Goal: Task Accomplishment & Management: Manage account settings

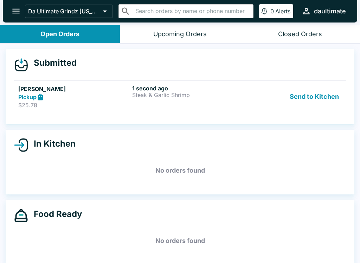
click at [125, 97] on div "Pickup" at bounding box center [73, 97] width 111 height 8
click at [145, 109] on link "[PERSON_NAME] Pickup $25.78 14 seconds ago Steak & Garlic Shrimp Send to Kitchen" at bounding box center [180, 96] width 332 height 33
click at [183, 96] on p "Steak & Garlic Shrimp" at bounding box center [187, 95] width 111 height 6
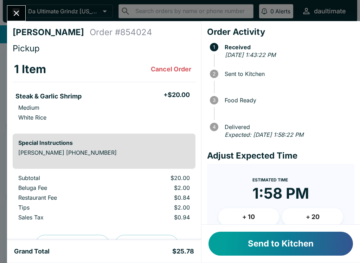
click at [274, 241] on button "Send to Kitchen" at bounding box center [280, 244] width 144 height 24
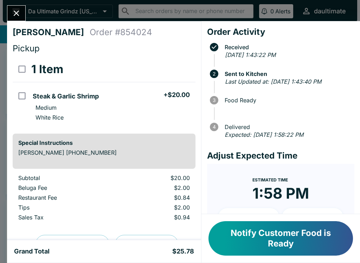
click at [307, 230] on button "Notify Customer Food is Ready" at bounding box center [280, 238] width 144 height 34
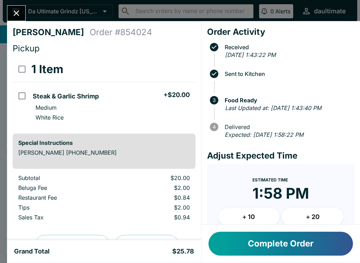
click at [300, 252] on button "Complete Order" at bounding box center [280, 244] width 144 height 24
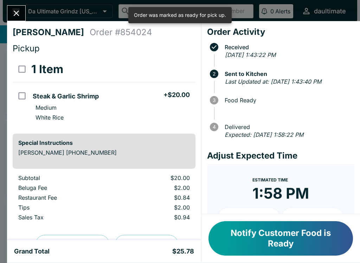
click at [324, 237] on button "Notify Customer Food is Ready" at bounding box center [280, 238] width 144 height 34
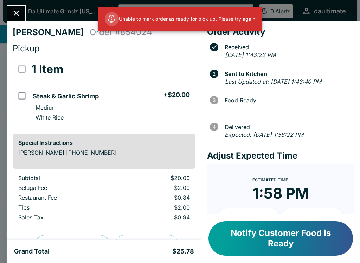
click at [305, 231] on button "Notify Customer Food is Ready" at bounding box center [280, 238] width 144 height 34
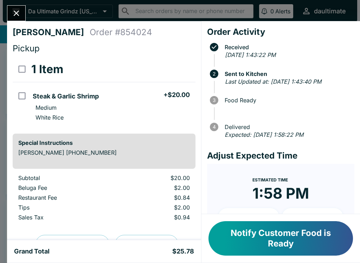
click at [273, 240] on button "Notify Customer Food is Ready" at bounding box center [280, 238] width 144 height 34
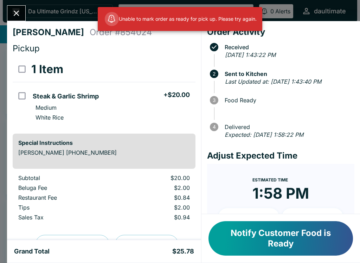
click at [19, 14] on icon "Close" at bounding box center [16, 12] width 9 height 9
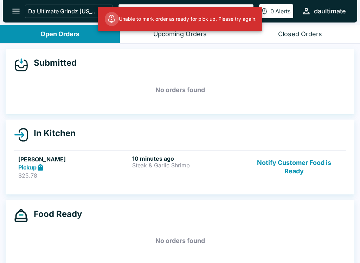
click at [300, 172] on button "Notify Customer Food is Ready" at bounding box center [293, 167] width 95 height 24
click at [314, 172] on button "Notify Customer Food is Ready" at bounding box center [293, 167] width 95 height 24
click at [311, 174] on button "Notify Customer Food is Ready" at bounding box center [293, 167] width 95 height 24
click at [313, 166] on button "Notify Customer Food is Ready" at bounding box center [293, 167] width 95 height 24
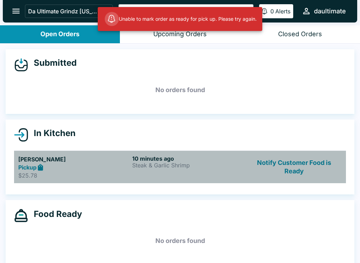
click at [211, 168] on p "Steak & Garlic Shrimp" at bounding box center [187, 165] width 111 height 6
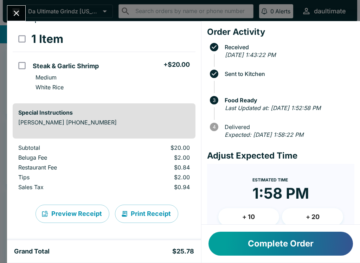
scroll to position [30, 0]
click at [280, 255] on button "Complete Order" at bounding box center [280, 244] width 144 height 24
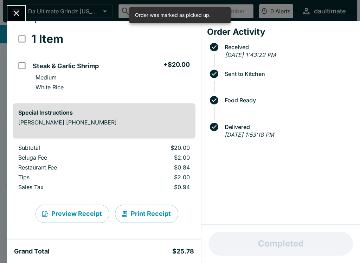
click at [15, 21] on button "Close" at bounding box center [16, 13] width 18 height 15
